Goal: Transaction & Acquisition: Purchase product/service

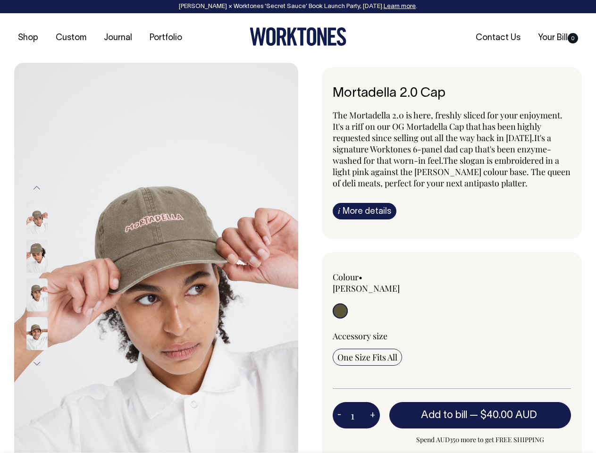
click at [156, 258] on img at bounding box center [156, 276] width 284 height 426
click at [50, 275] on div at bounding box center [49, 256] width 47 height 39
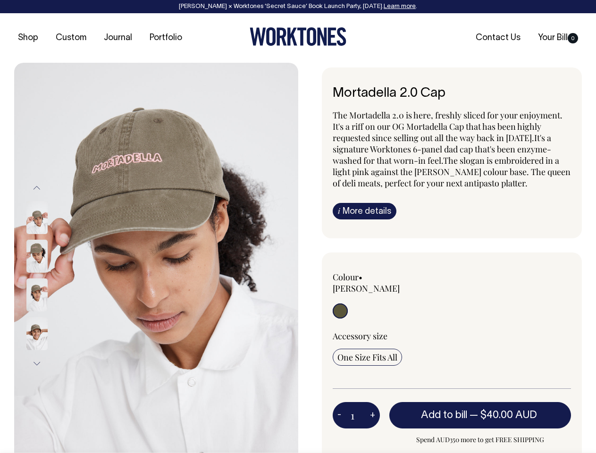
click at [37, 187] on button "Previous" at bounding box center [37, 187] width 14 height 21
click at [50, 314] on div at bounding box center [49, 333] width 47 height 39
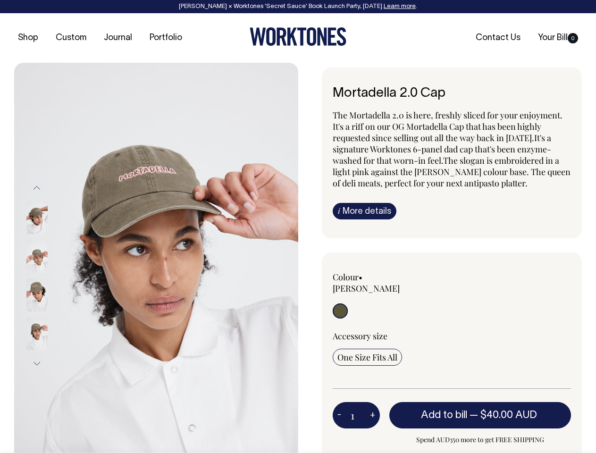
click at [37, 363] on button "Next" at bounding box center [37, 363] width 14 height 21
click at [339, 406] on button "-" at bounding box center [339, 415] width 13 height 19
click at [372, 406] on button "+" at bounding box center [372, 415] width 15 height 19
type input "2"
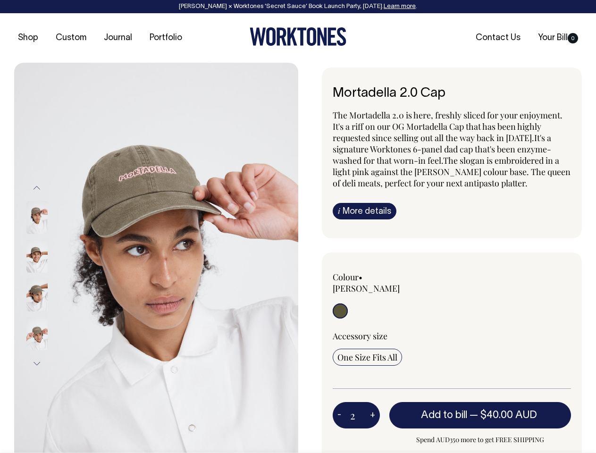
click at [480, 410] on span "— $40.00 AUD" at bounding box center [504, 414] width 70 height 9
